Goal: Find specific page/section: Find specific page/section

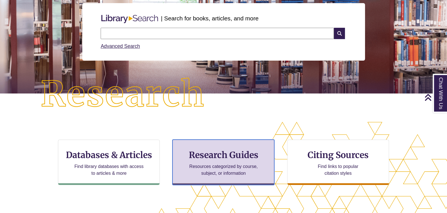
click at [222, 160] on div "Research Guides Resources categorized by course, subject, or information" at bounding box center [224, 162] width 102 height 45
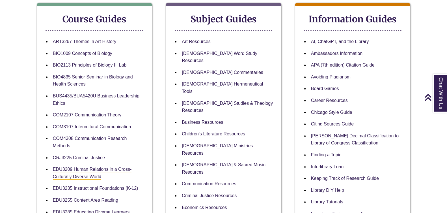
scroll to position [141, 0]
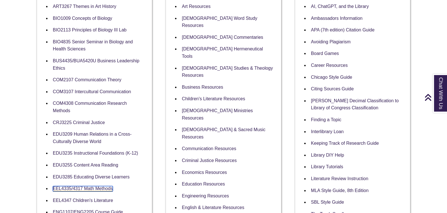
click at [89, 188] on link "EEL4335/4317 Math Methods" at bounding box center [83, 188] width 60 height 5
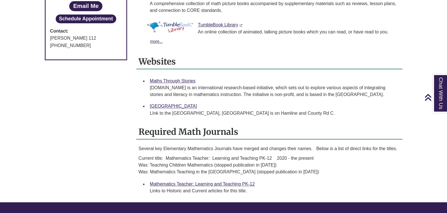
scroll to position [389, 0]
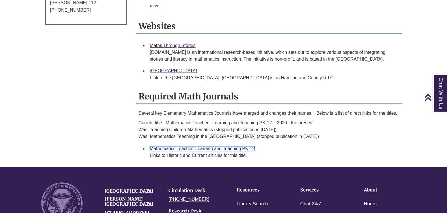
click at [215, 146] on link "Mathematics Teacher: Learning and Teaching PK-12" at bounding box center [202, 148] width 105 height 5
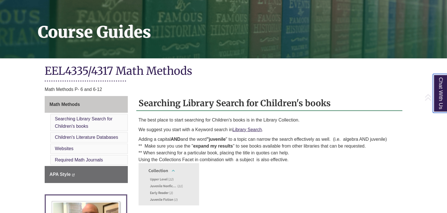
scroll to position [106, 0]
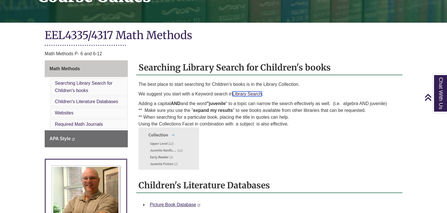
click at [256, 93] on link "Library Search" at bounding box center [247, 93] width 29 height 5
